Goal: Task Accomplishment & Management: Manage account settings

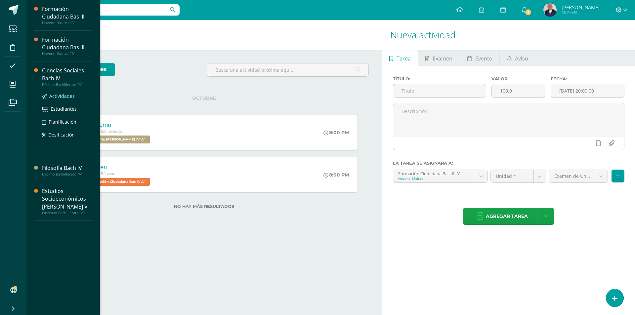
click at [54, 95] on span "Actividades" at bounding box center [61, 96] width 25 height 6
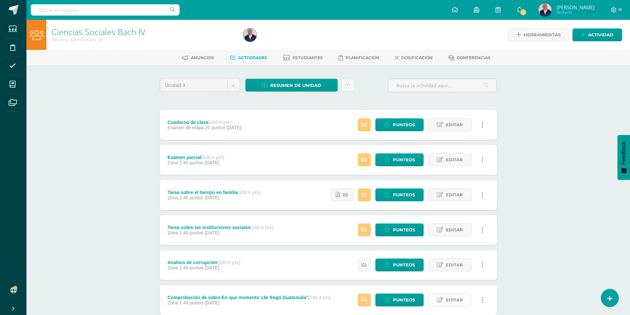
click at [455, 302] on span "Editar" at bounding box center [454, 300] width 17 height 12
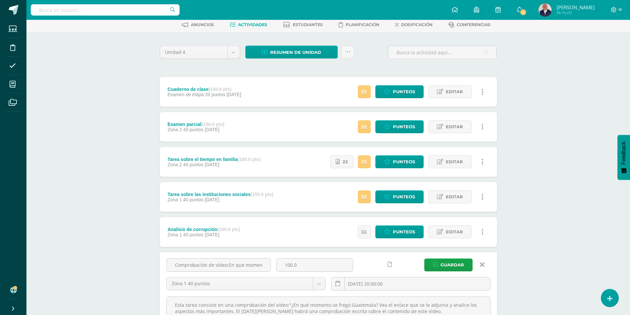
scroll to position [66, 0]
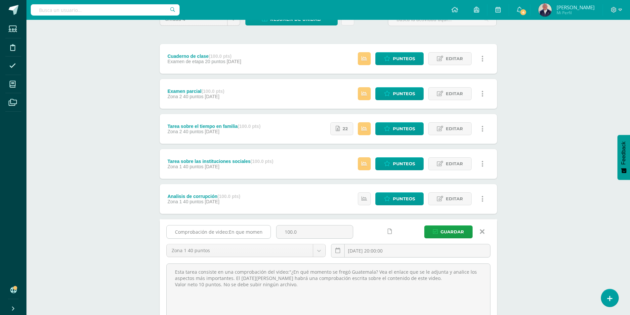
click at [265, 232] on input "Comprobación de video:En que momento s3e fregó Guatemala"" at bounding box center [219, 232] width 104 height 13
type input "Comprobación de video:En que momento se fregó Guatemala""
click at [449, 230] on span "Guardar" at bounding box center [452, 232] width 23 height 12
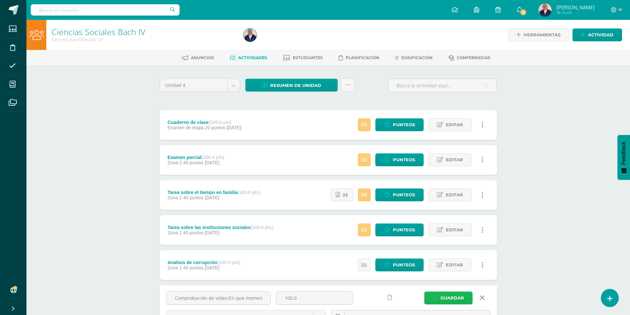
click at [447, 296] on span "Guardar" at bounding box center [452, 298] width 23 height 12
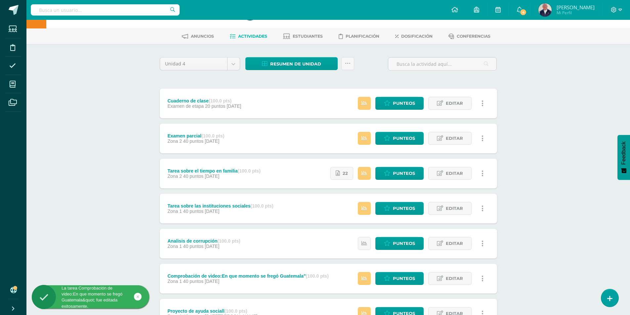
scroll to position [33, 0]
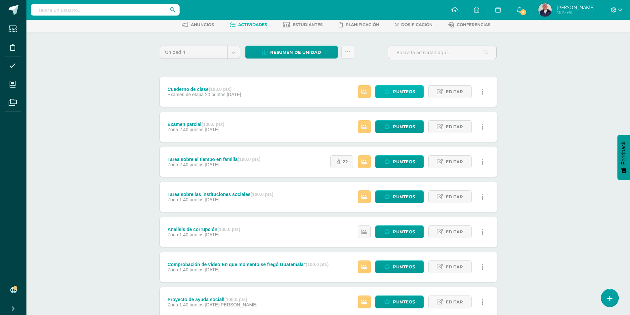
click at [397, 95] on span "Punteos" at bounding box center [404, 92] width 22 height 12
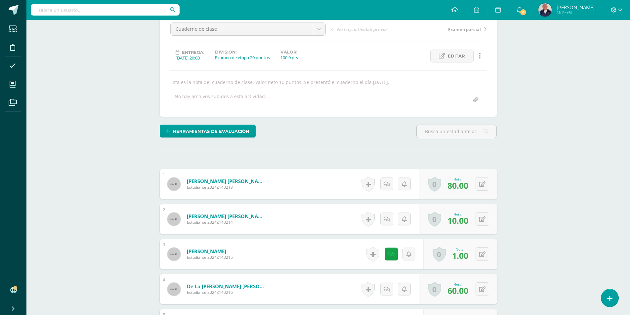
scroll to position [67, 0]
click at [484, 219] on icon at bounding box center [487, 219] width 7 height 6
type input "100"
click at [466, 219] on link at bounding box center [469, 221] width 13 height 13
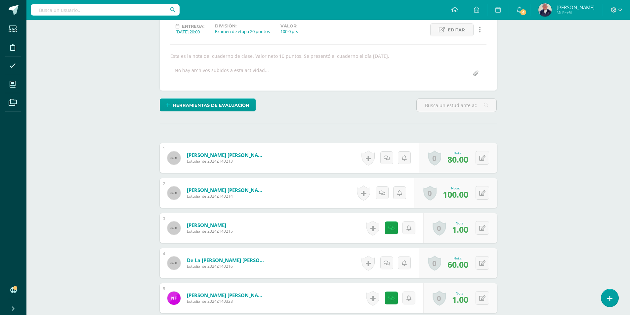
scroll to position [133, 0]
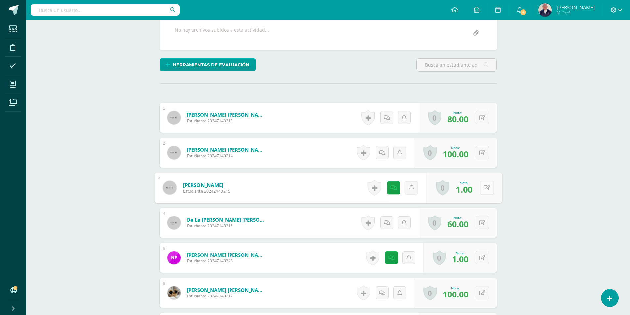
click at [480, 190] on button at bounding box center [487, 188] width 14 height 14
type input "90"
click at [468, 191] on icon at bounding box center [470, 190] width 6 height 6
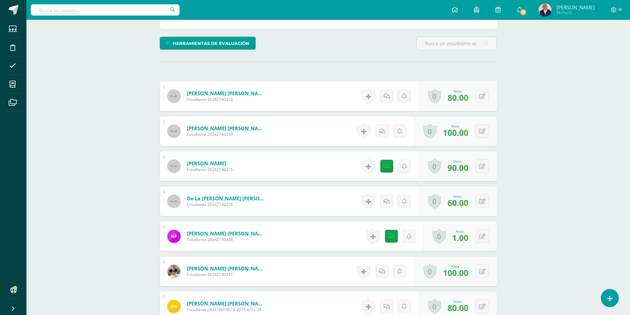
scroll to position [166, 0]
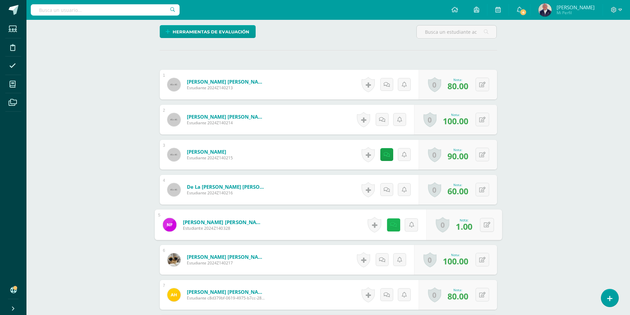
click at [394, 223] on link at bounding box center [393, 224] width 13 height 13
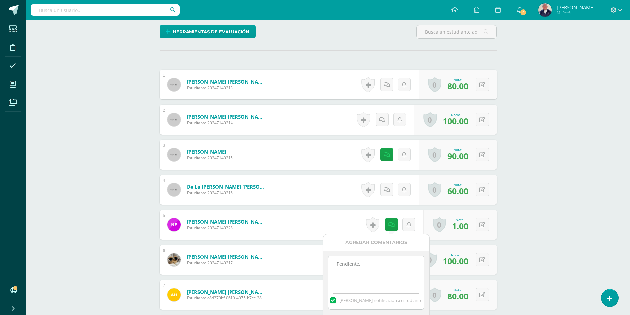
click at [369, 266] on textarea "Pendiente." at bounding box center [377, 272] width 96 height 33
type textarea "P"
type textarea "n"
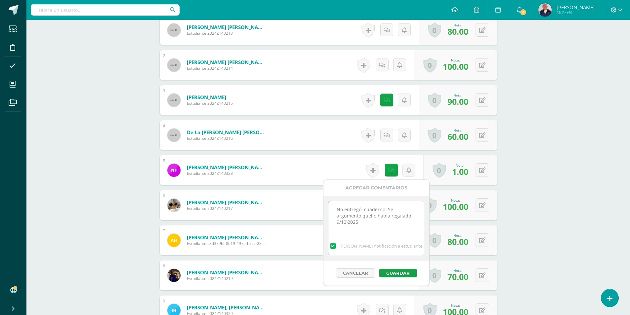
scroll to position [266, 0]
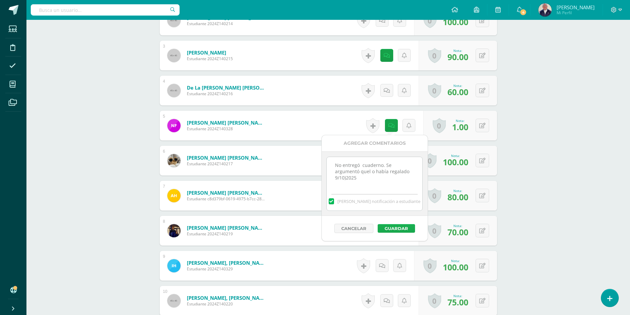
type textarea "No entregó cuaderno. Se argumentó quel o había regalado 9/10)2025"
click at [395, 228] on button "Guardar" at bounding box center [396, 228] width 37 height 9
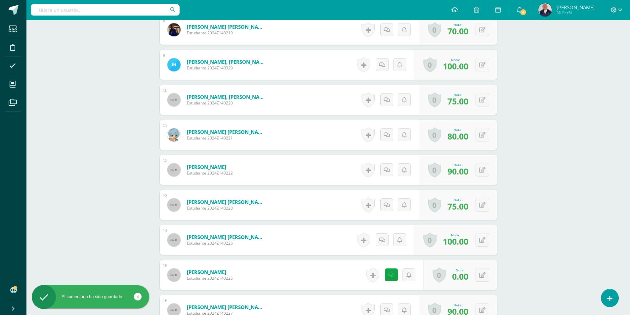
scroll to position [530, 0]
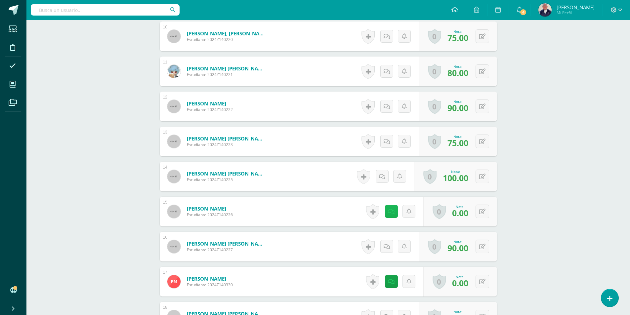
click at [392, 212] on icon at bounding box center [391, 212] width 6 height 6
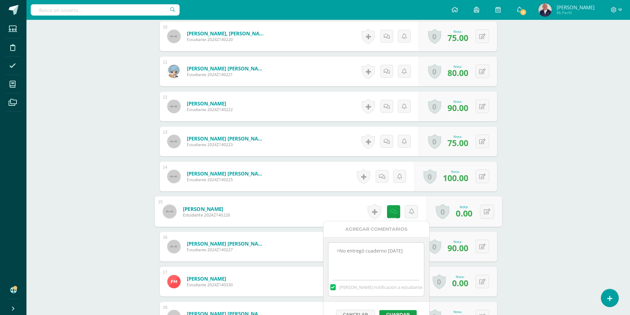
click at [410, 251] on textarea ">No entregó cuaderno 7/10/2025" at bounding box center [377, 259] width 96 height 33
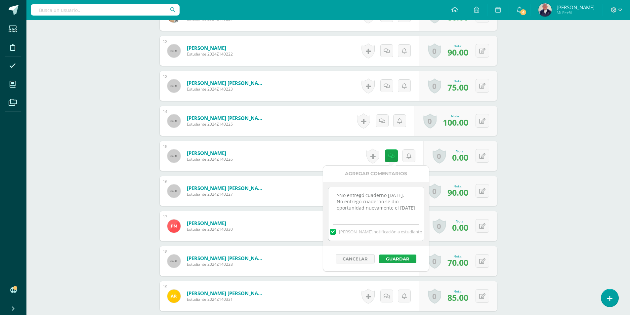
scroll to position [597, 0]
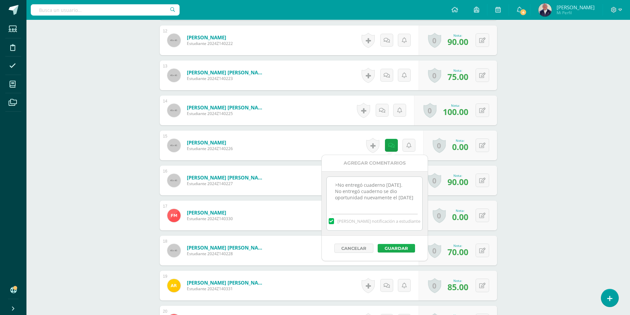
type textarea ">No entregó cuaderno 7/10/2025. No entregó cuaderno se dio oportunidad nuevamen…"
click at [397, 249] on button "Guardar" at bounding box center [396, 248] width 37 height 9
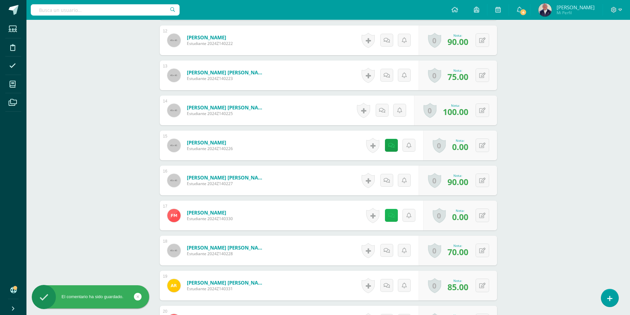
click at [390, 211] on link at bounding box center [391, 215] width 13 height 13
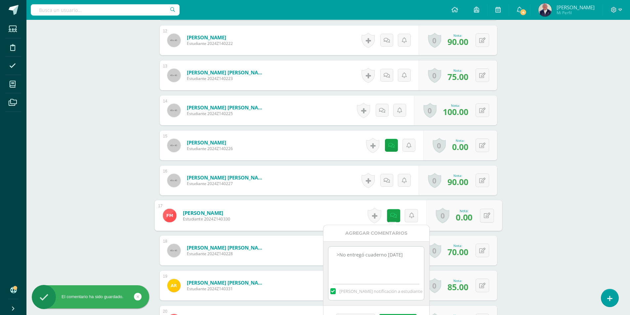
click at [412, 258] on textarea ">No entregó cuaderno 7/10/2025" at bounding box center [377, 263] width 96 height 33
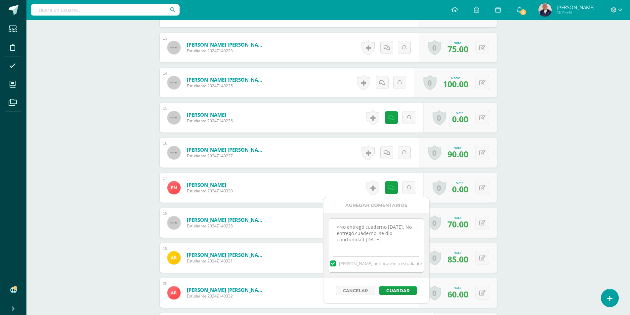
scroll to position [663, 0]
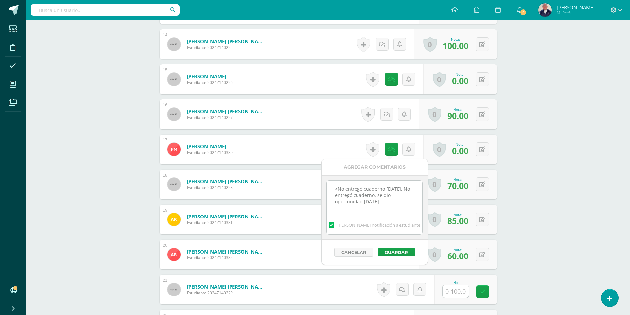
type textarea ">No entregó cuaderno 7/10/2025. No entregó cuaderno, se dio oportunidad 9/10/20…"
click at [392, 258] on div "Cancelar Guardar" at bounding box center [375, 252] width 106 height 25
click at [393, 255] on button "Guardar" at bounding box center [396, 252] width 37 height 9
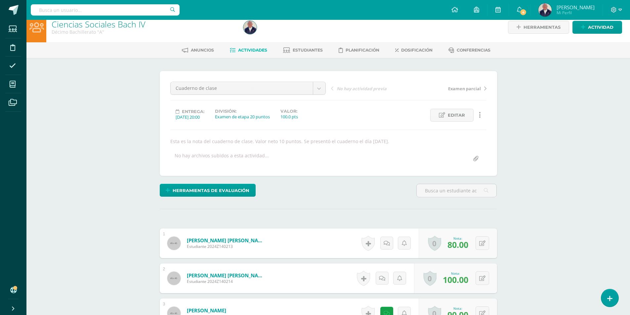
scroll to position [0, 0]
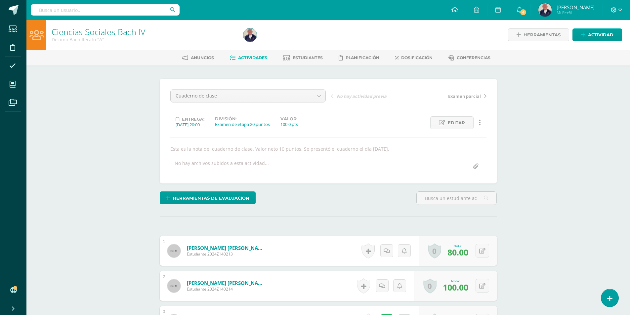
click at [251, 58] on span "Actividades" at bounding box center [252, 57] width 29 height 5
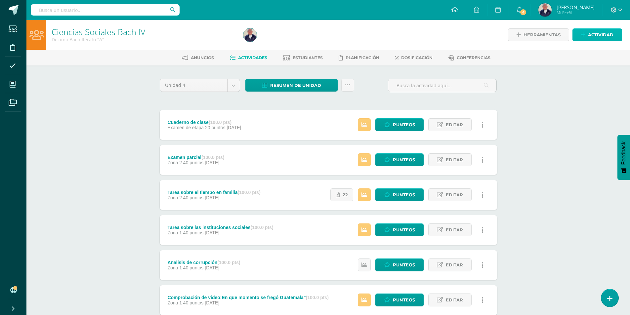
click at [596, 37] on span "Actividad" at bounding box center [600, 35] width 25 height 12
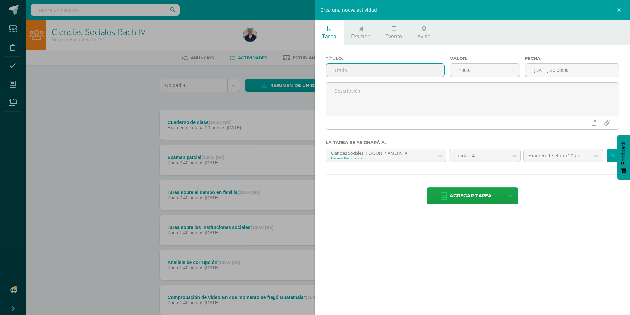
click at [353, 73] on input "text" at bounding box center [385, 70] width 119 height 13
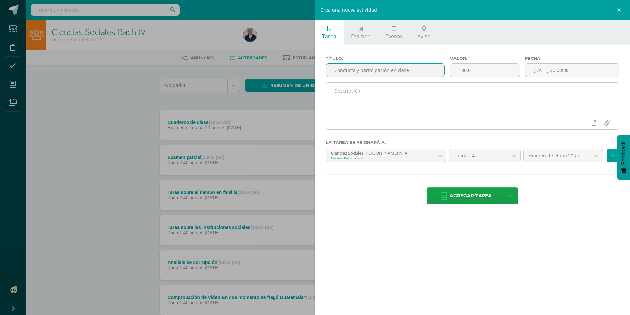
type input "Conducta y participación en clase"
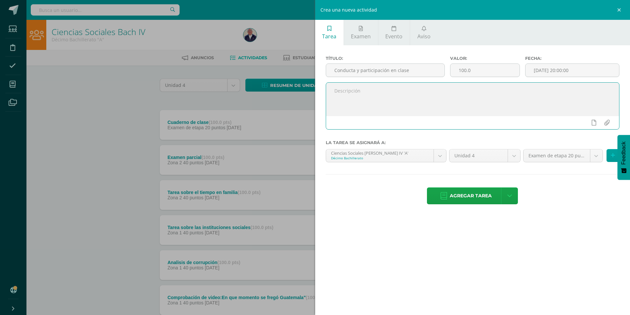
click at [360, 88] on textarea at bounding box center [473, 99] width 294 height 33
type textarea "Esta es la nota de conducta y participaciónen clase. Valor neto 5 puntos"
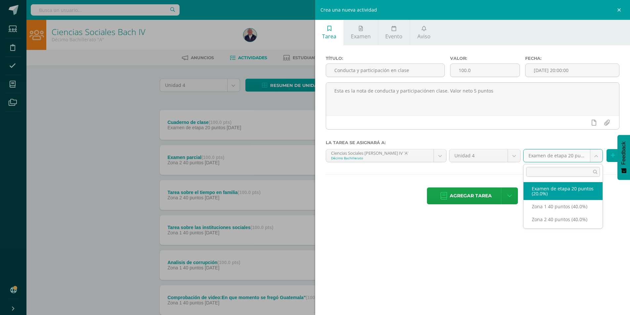
click at [596, 155] on body "Estudiantes Disciplina Asistencia Mis cursos Archivos Soporte Ayuda Reportar un…" at bounding box center [315, 215] width 630 height 430
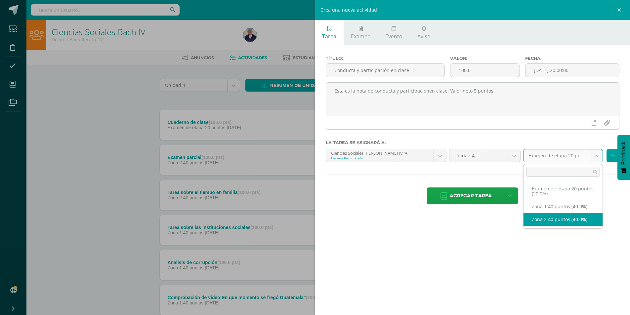
select select "31369"
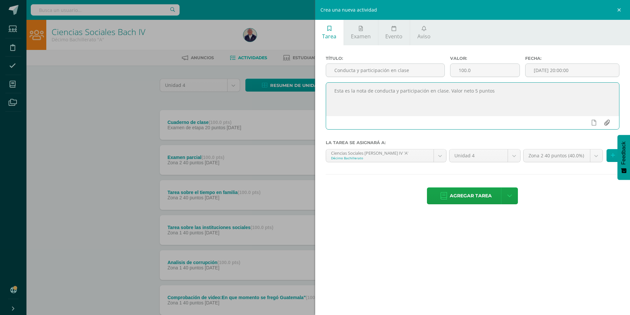
type textarea "Esta es la nota de conducta y participación en clase. Valor neto 5 puntos"
click at [606, 122] on input "file" at bounding box center [607, 122] width 13 height 13
type input "C:\fakepath\RÚBRICA PARA CALIFICACIÓN DE LA CONDUCTA.docx"
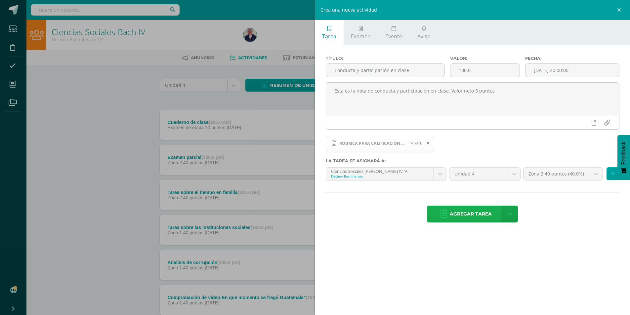
click at [477, 213] on span "Agregar tarea" at bounding box center [471, 214] width 42 height 16
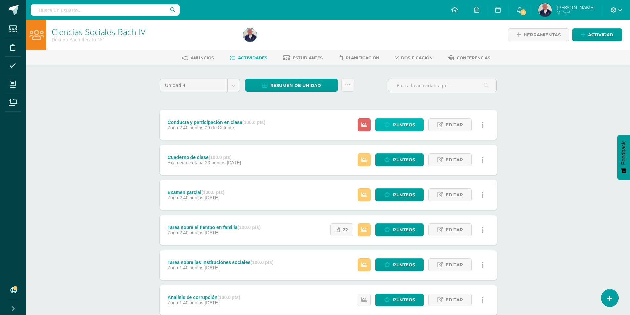
click at [401, 124] on span "Punteos" at bounding box center [404, 125] width 22 height 12
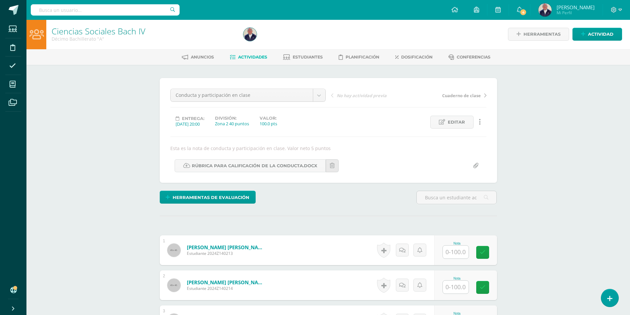
scroll to position [1, 0]
type input "6"
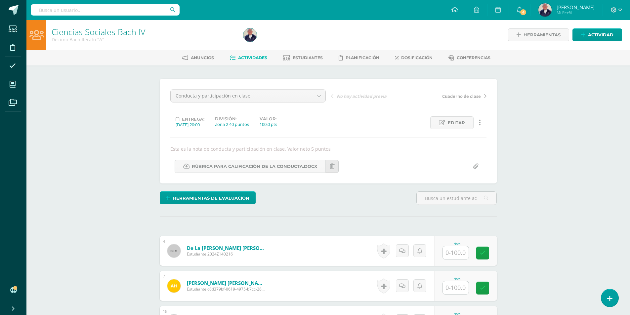
scroll to position [0, 0]
drag, startPoint x: 454, startPoint y: 258, endPoint x: 448, endPoint y: 259, distance: 6.4
click at [454, 258] on input "text" at bounding box center [459, 252] width 26 height 13
type input "60"
type input "80"
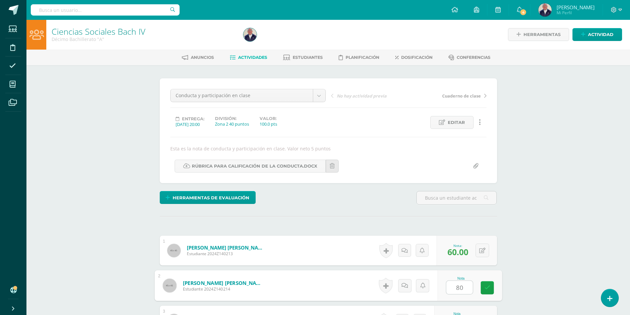
scroll to position [165, 0]
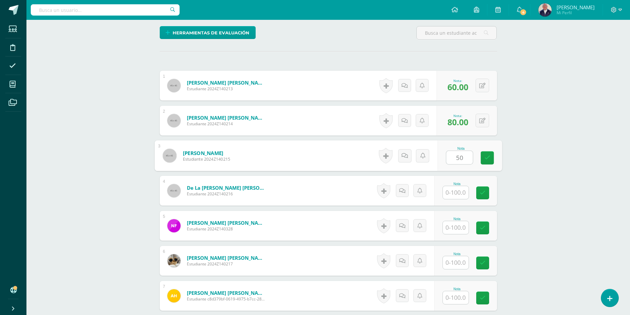
type input "50"
type input "60"
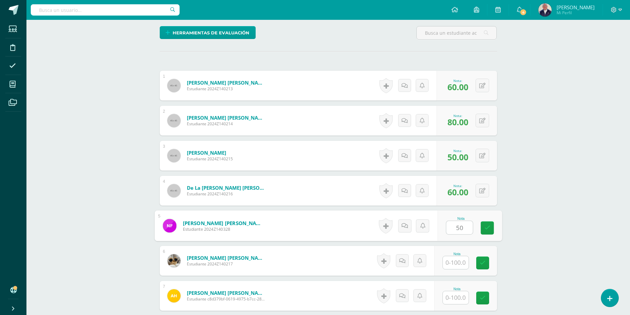
type input "50"
type input "100"
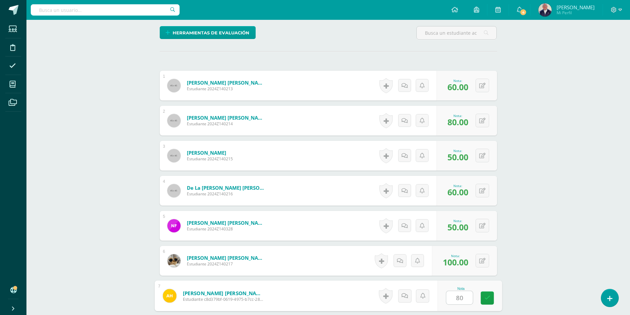
type input "80"
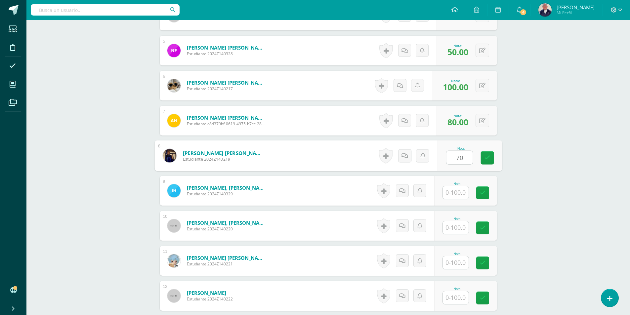
type input "70"
type input "90"
type input "80"
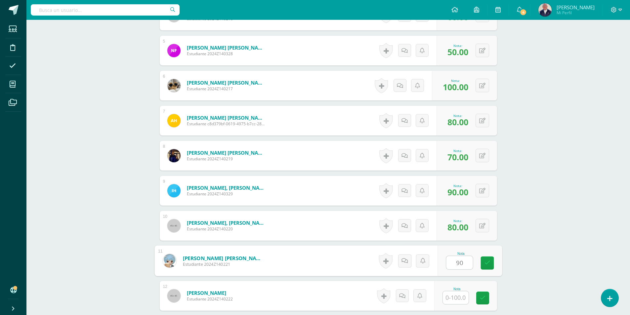
type input "90"
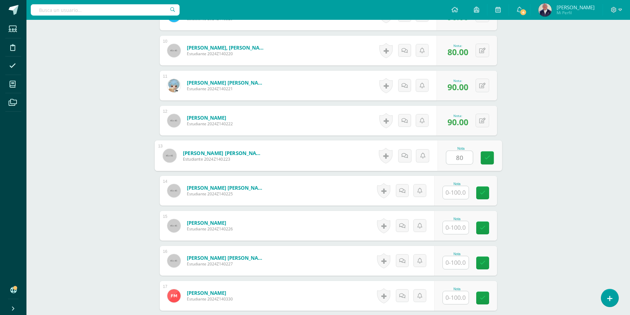
type input "80"
type input "90"
type input "50"
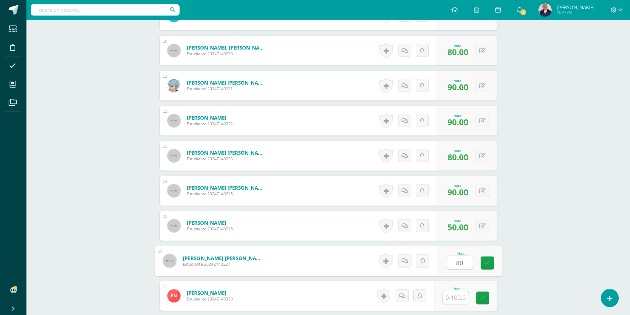
type input "80"
type input "60"
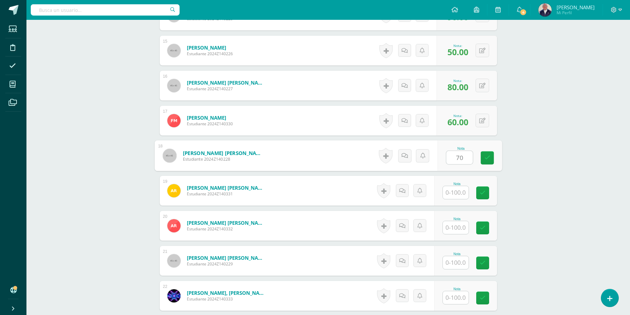
type input "70"
type input "90"
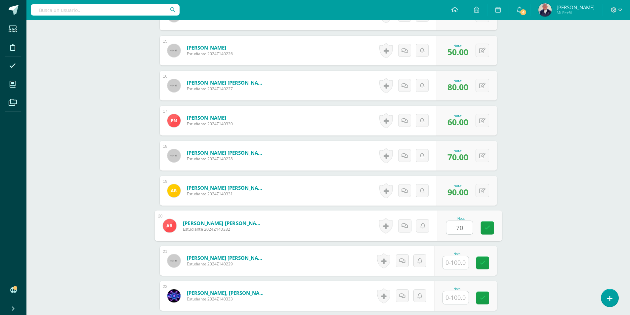
type input "70"
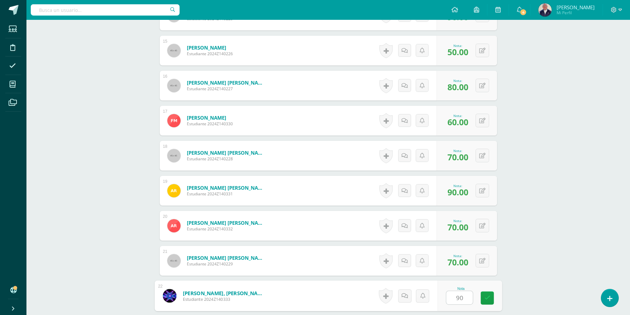
type input "90"
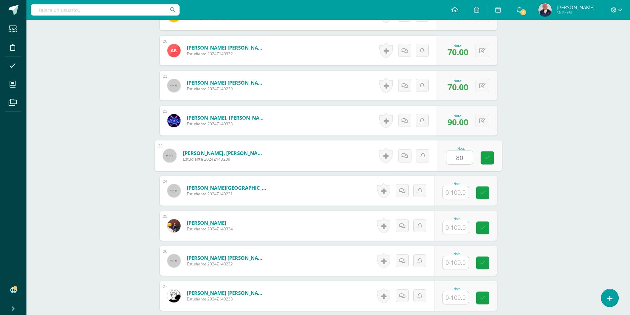
type input "80"
type input "100"
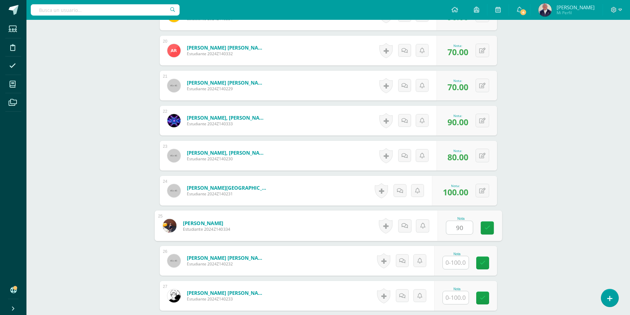
type input "90"
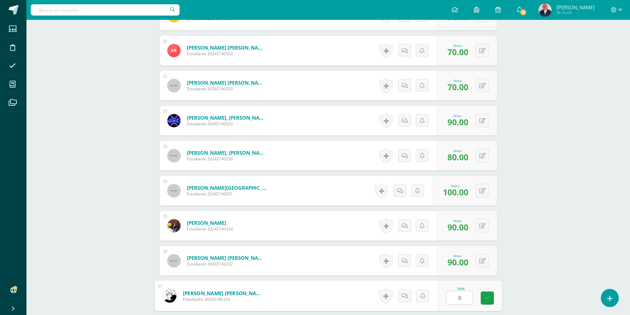
type input "80"
click at [491, 298] on link at bounding box center [487, 298] width 13 height 13
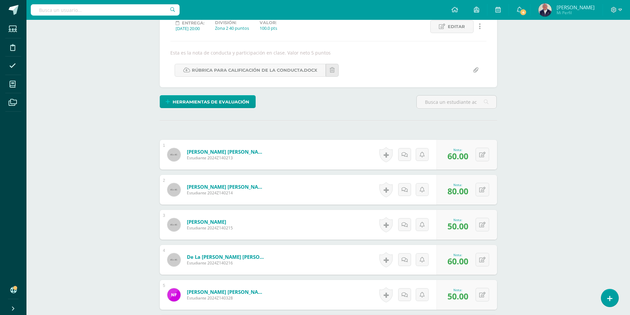
scroll to position [0, 0]
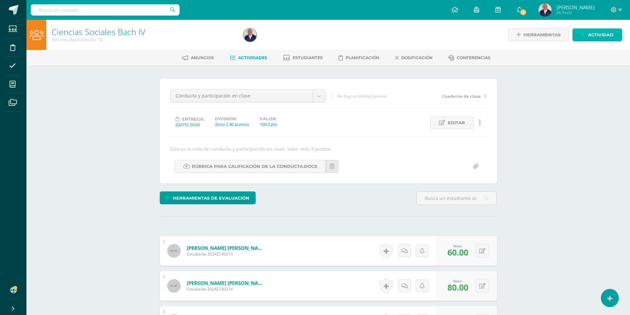
click at [590, 35] on span "Actividad" at bounding box center [600, 35] width 25 height 12
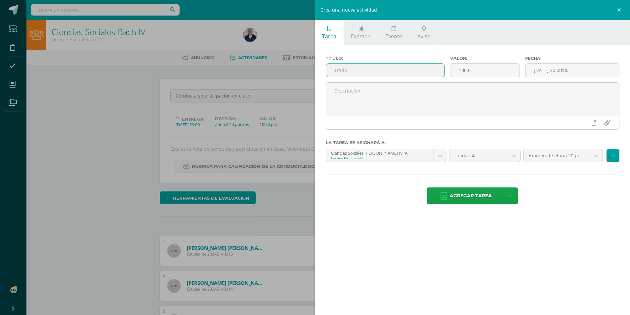
click at [350, 72] on input "text" at bounding box center [385, 70] width 119 height 13
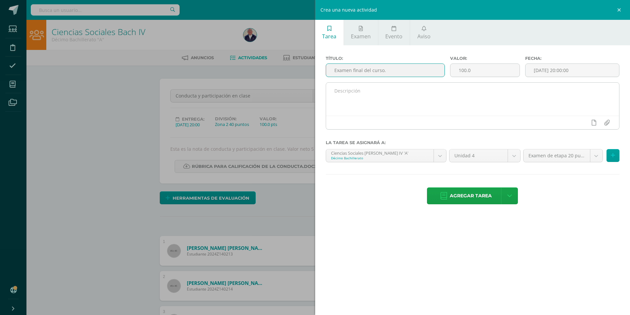
type input "Examen final del curso."
click at [337, 93] on textarea at bounding box center [473, 99] width 294 height 33
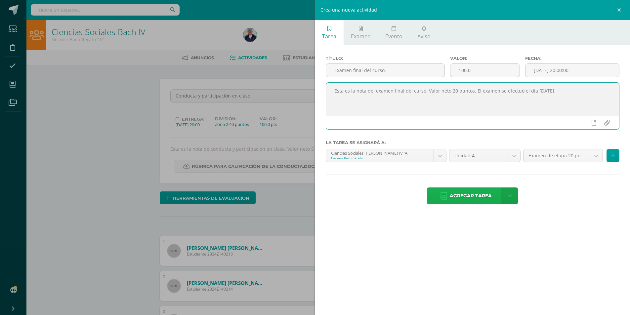
type textarea "Esta es la nota del examen final del curso. Valor neto 20 puntos. El examen se …"
click at [472, 197] on span "Agregar tarea" at bounding box center [471, 196] width 42 height 16
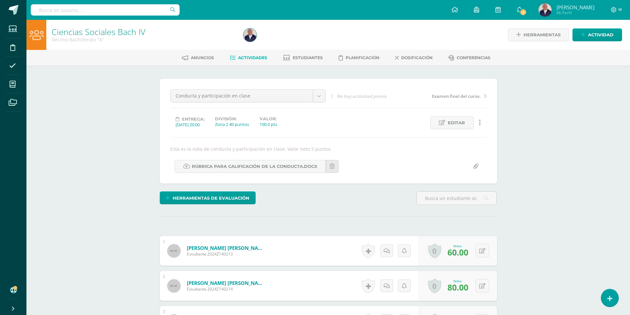
click at [251, 59] on span "Actividades" at bounding box center [252, 57] width 29 height 5
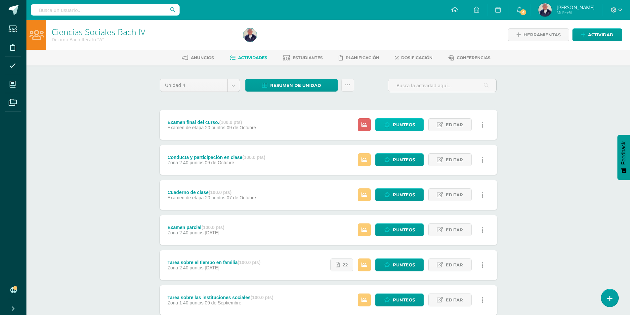
click at [400, 125] on span "Punteos" at bounding box center [404, 125] width 22 height 12
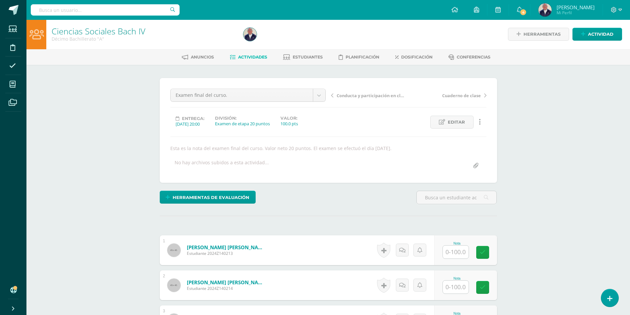
scroll to position [1, 0]
click at [454, 253] on input "text" at bounding box center [459, 252] width 26 height 13
type input "40"
type input "85"
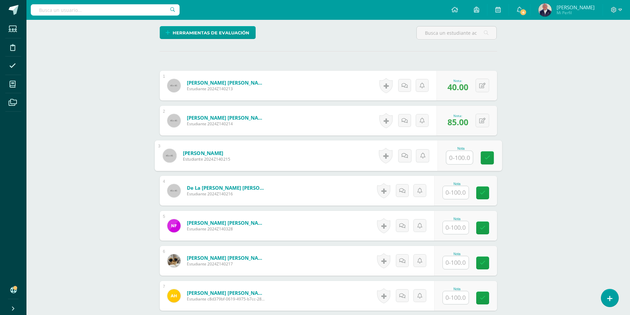
click at [453, 195] on input "text" at bounding box center [456, 192] width 26 height 13
type input "85"
click at [456, 263] on input "text" at bounding box center [456, 262] width 26 height 13
type input "90"
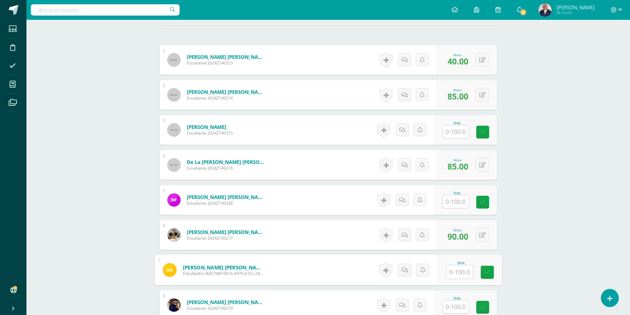
scroll to position [199, 0]
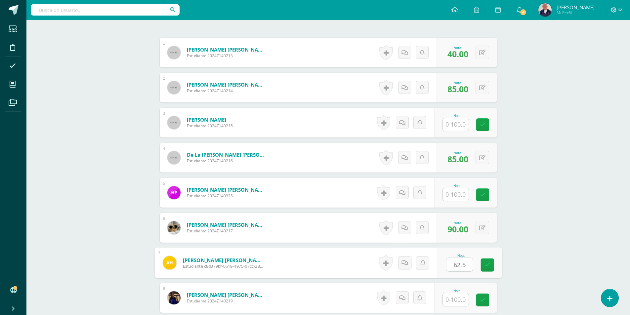
type input "62.5"
type input "75"
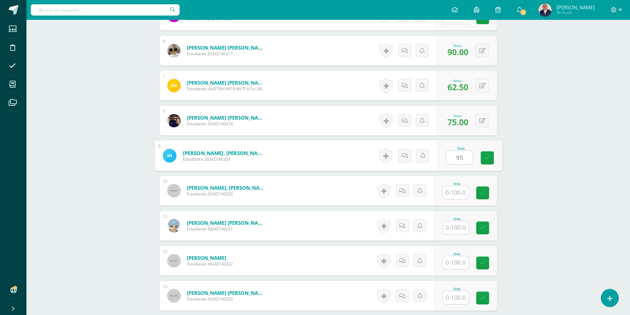
type input "95"
type input "30"
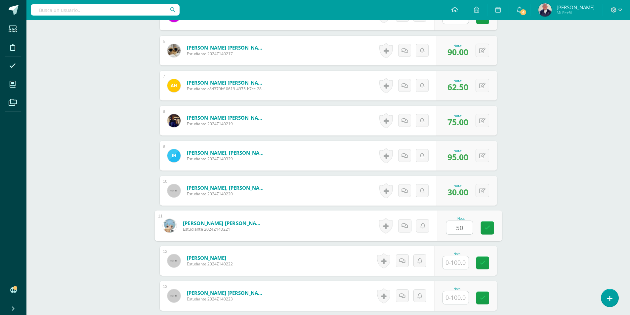
type input "50"
type input "52.5"
click at [484, 262] on icon at bounding box center [487, 263] width 6 height 6
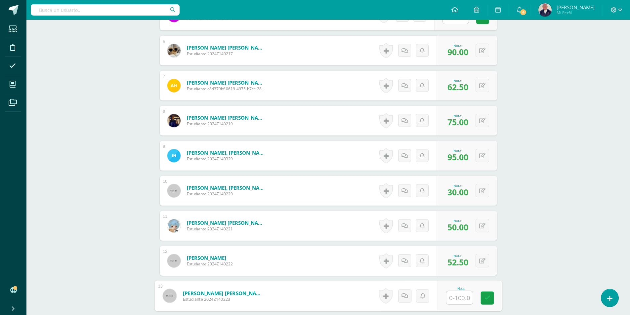
click at [456, 296] on input "text" at bounding box center [459, 298] width 26 height 13
type input "40"
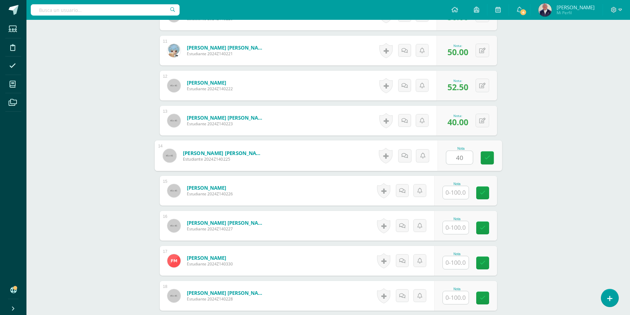
type input "40"
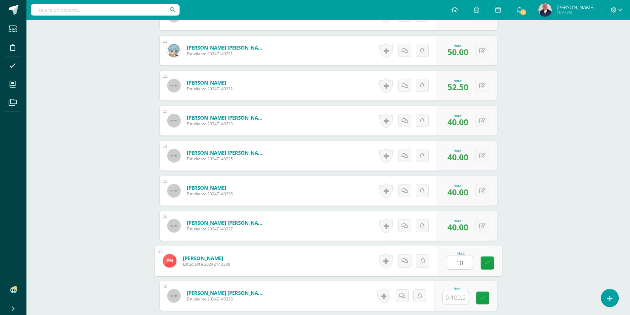
type input "10"
type input "85"
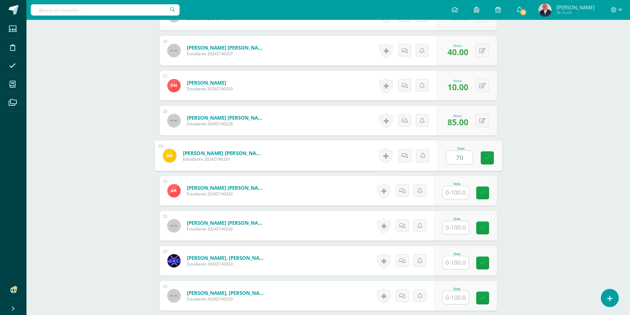
type input "70"
type input "10"
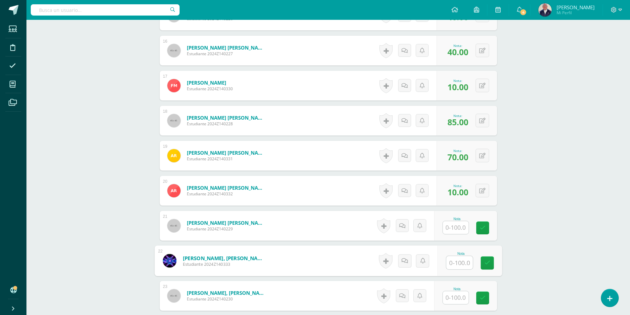
click at [458, 263] on input "text" at bounding box center [459, 262] width 26 height 13
type input "95"
type input "80"
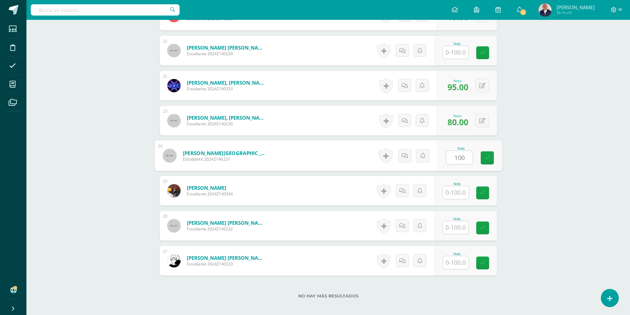
type input "100"
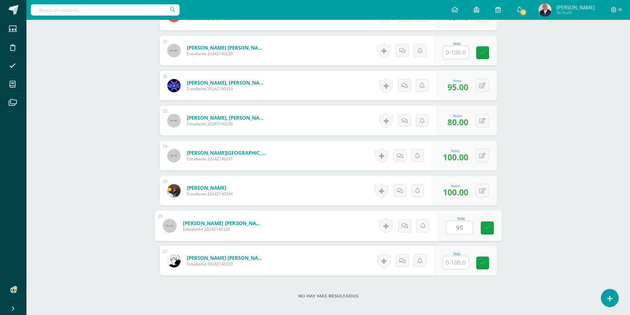
type input "95"
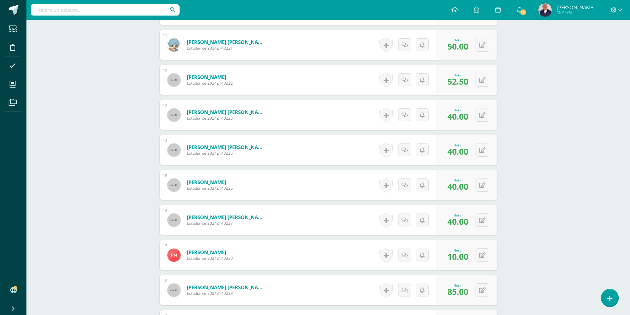
scroll to position [472, 0]
